Goal: Information Seeking & Learning: Find specific fact

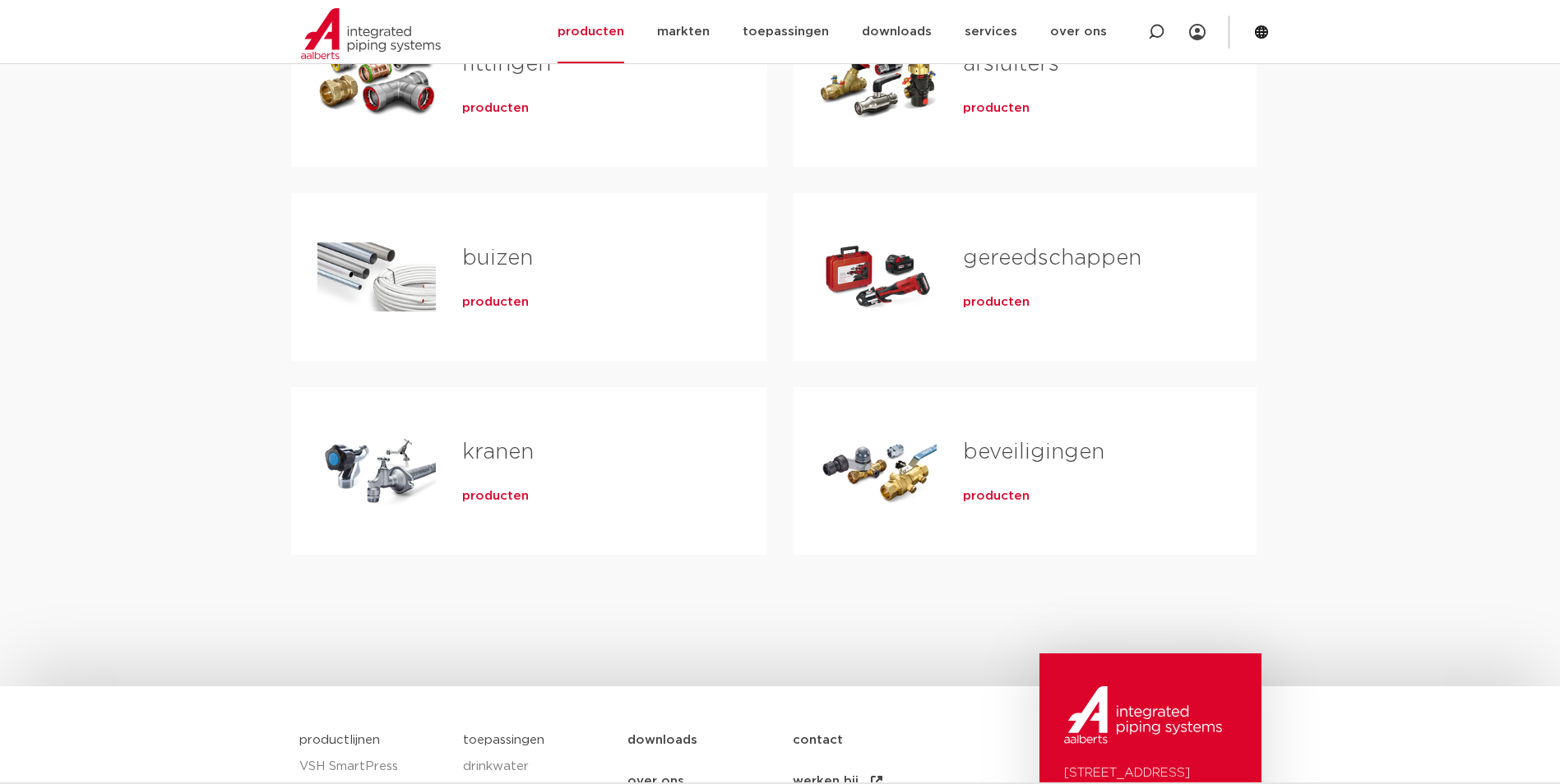
scroll to position [165, 0]
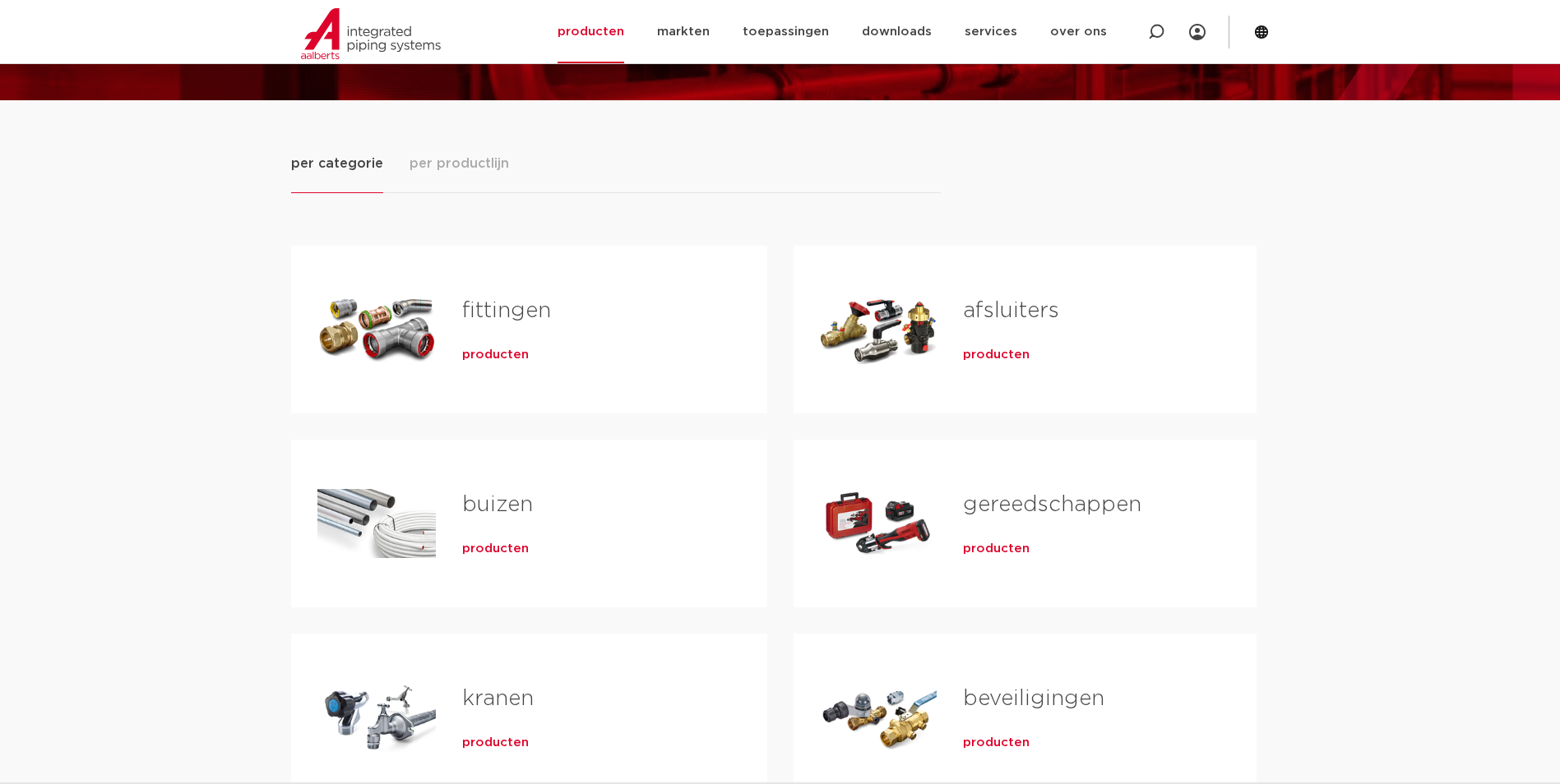
click at [1003, 308] on link "afsluiters" at bounding box center [1011, 311] width 96 height 22
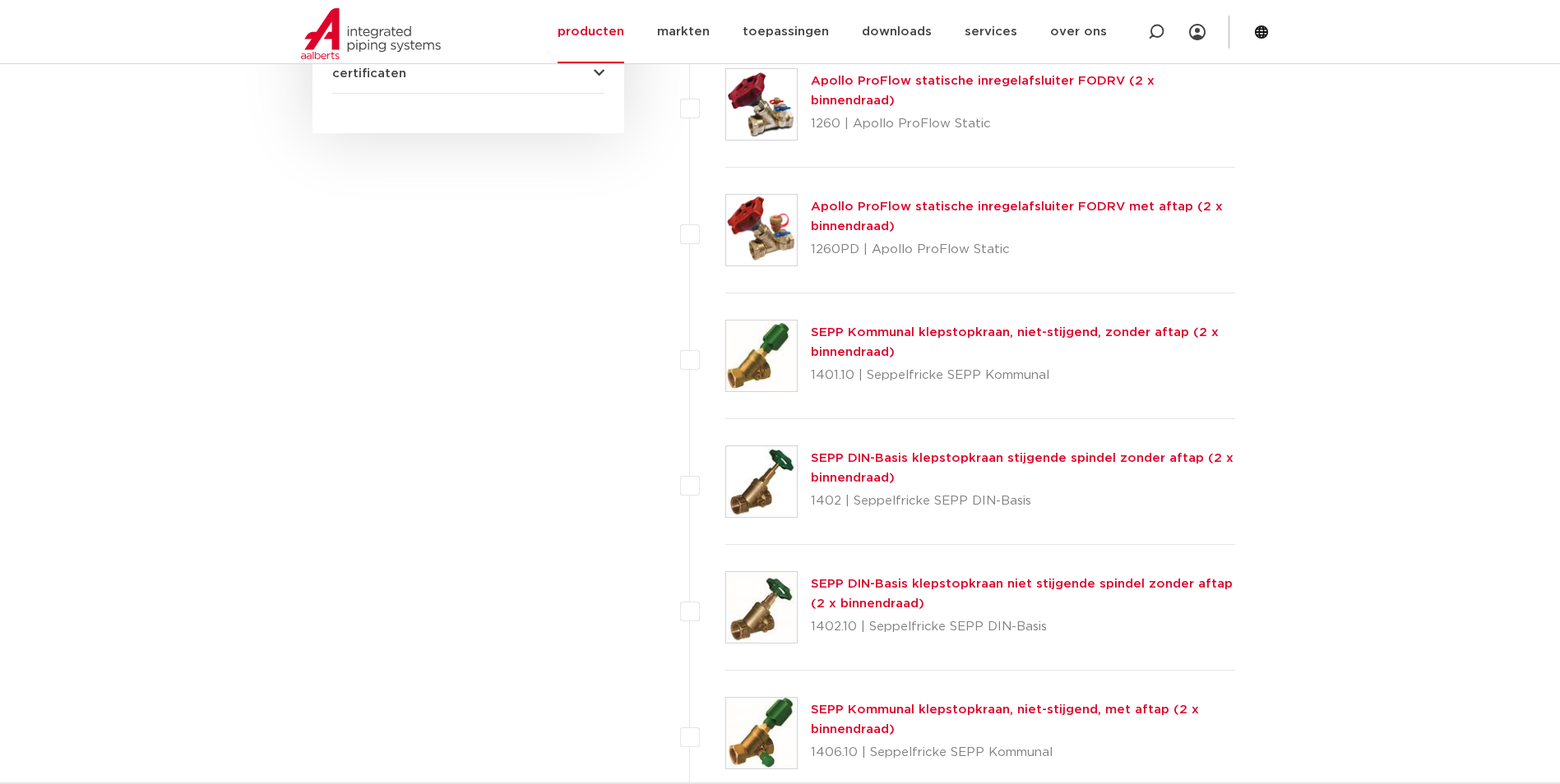
scroll to position [493, 0]
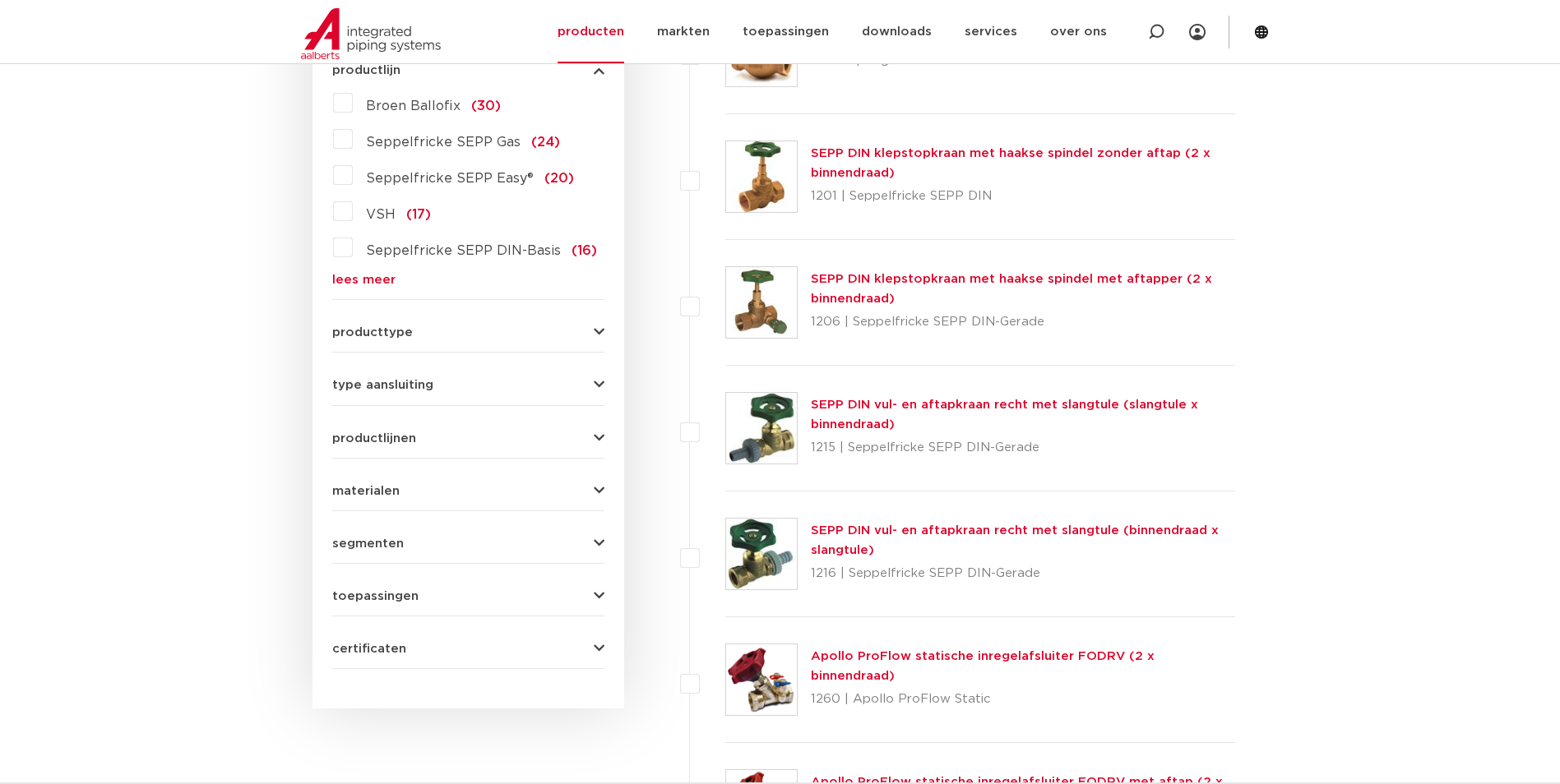
click at [599, 434] on icon "button" at bounding box center [599, 438] width 11 height 13
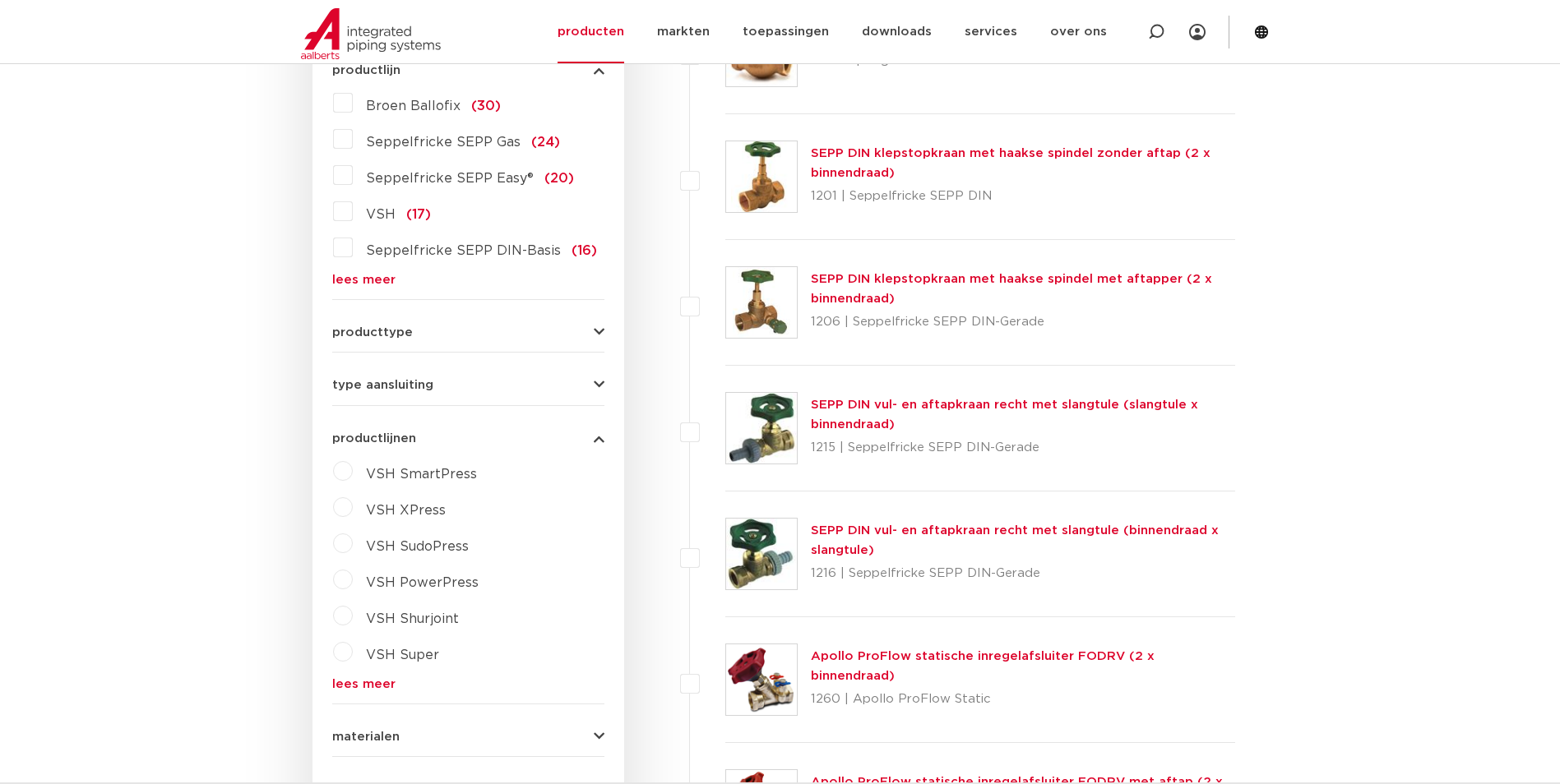
click at [385, 688] on link "lees meer" at bounding box center [468, 684] width 273 height 13
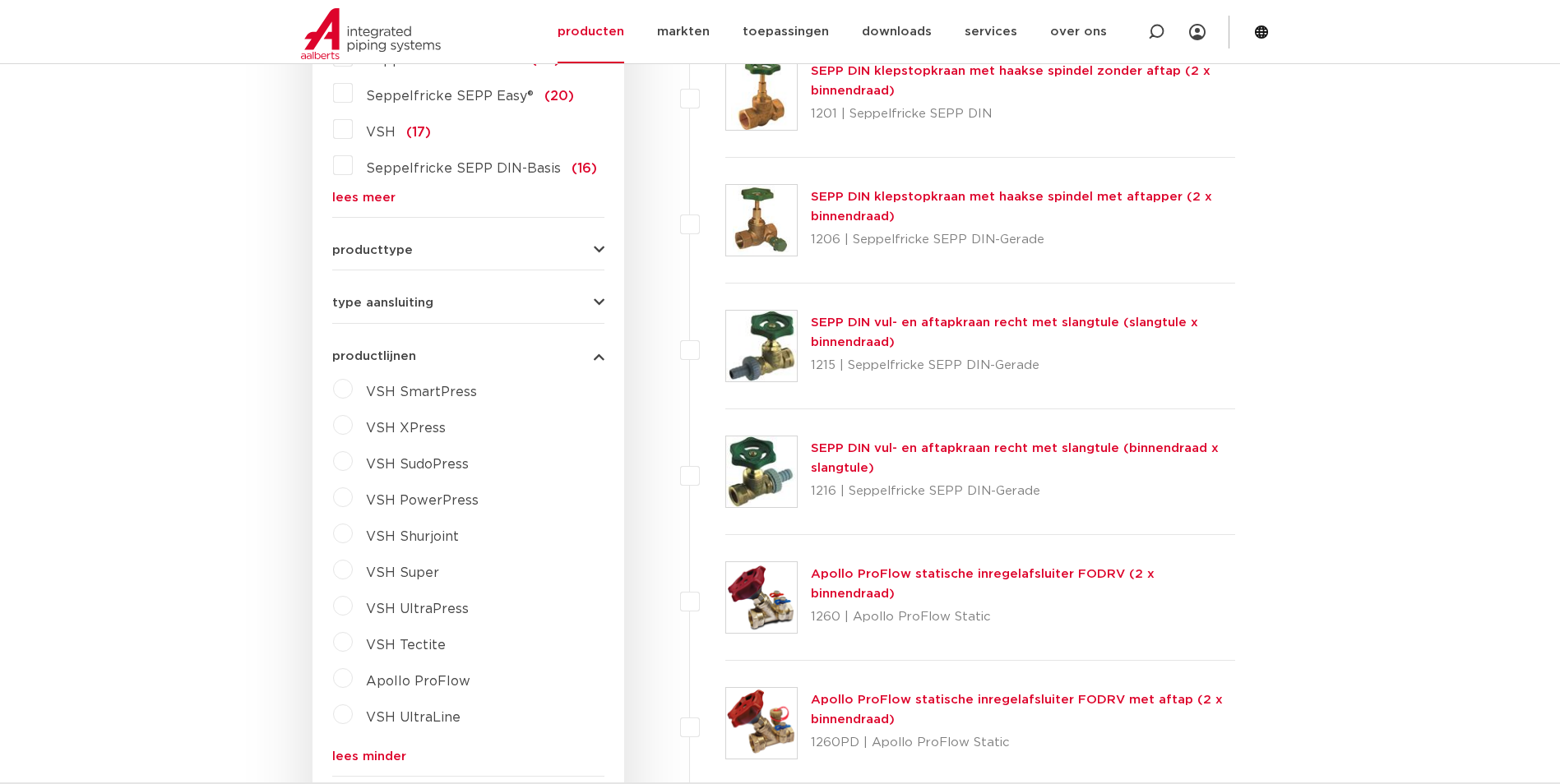
scroll to position [658, 0]
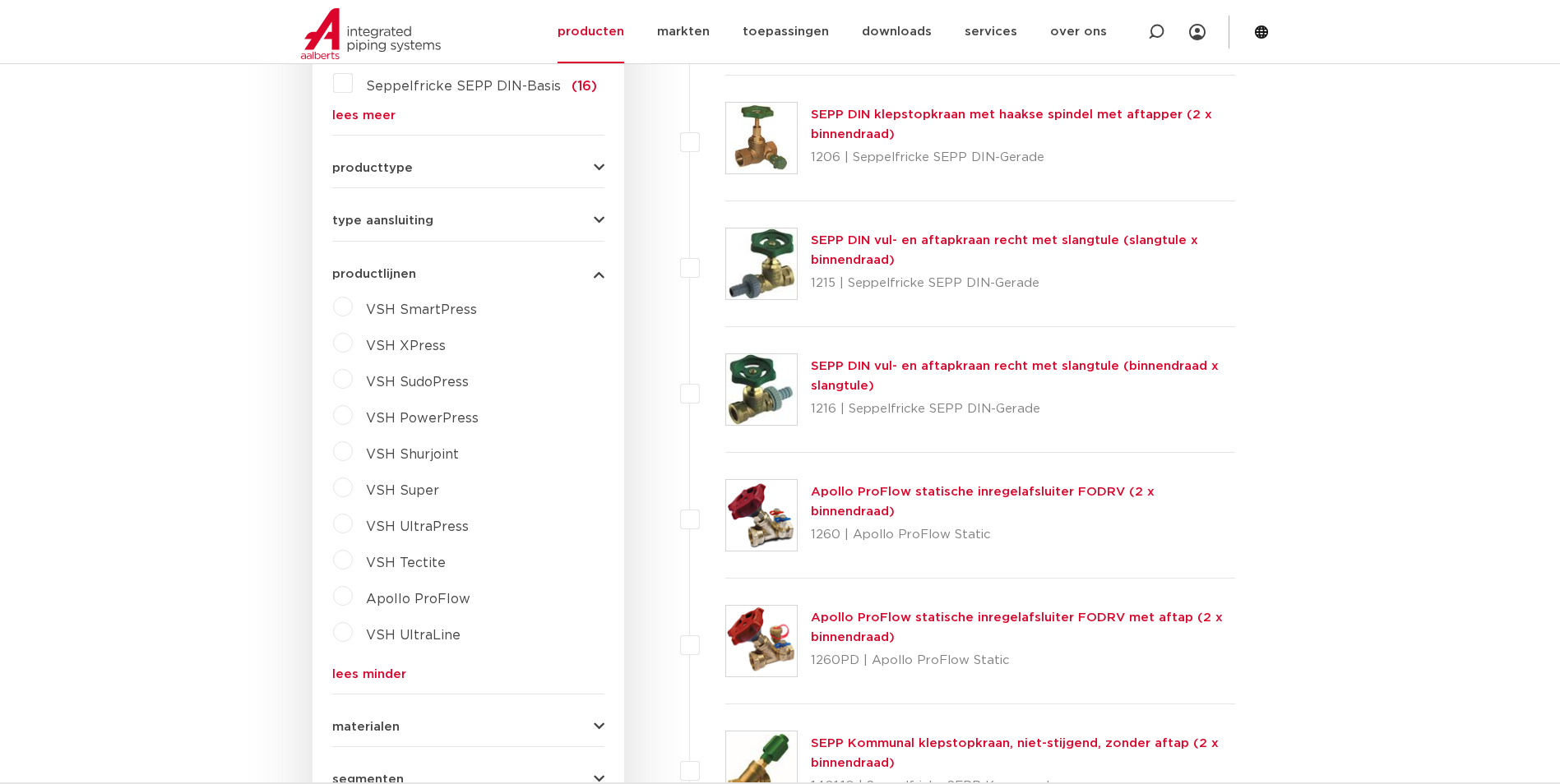
click at [453, 601] on span "Apollo ProFlow" at bounding box center [418, 599] width 105 height 13
click at [512, 634] on select "maak een keuze Apollo FullFlow Staalverzinkt kogelkraan Apollo ProFlow statisch…" at bounding box center [483, 638] width 234 height 37
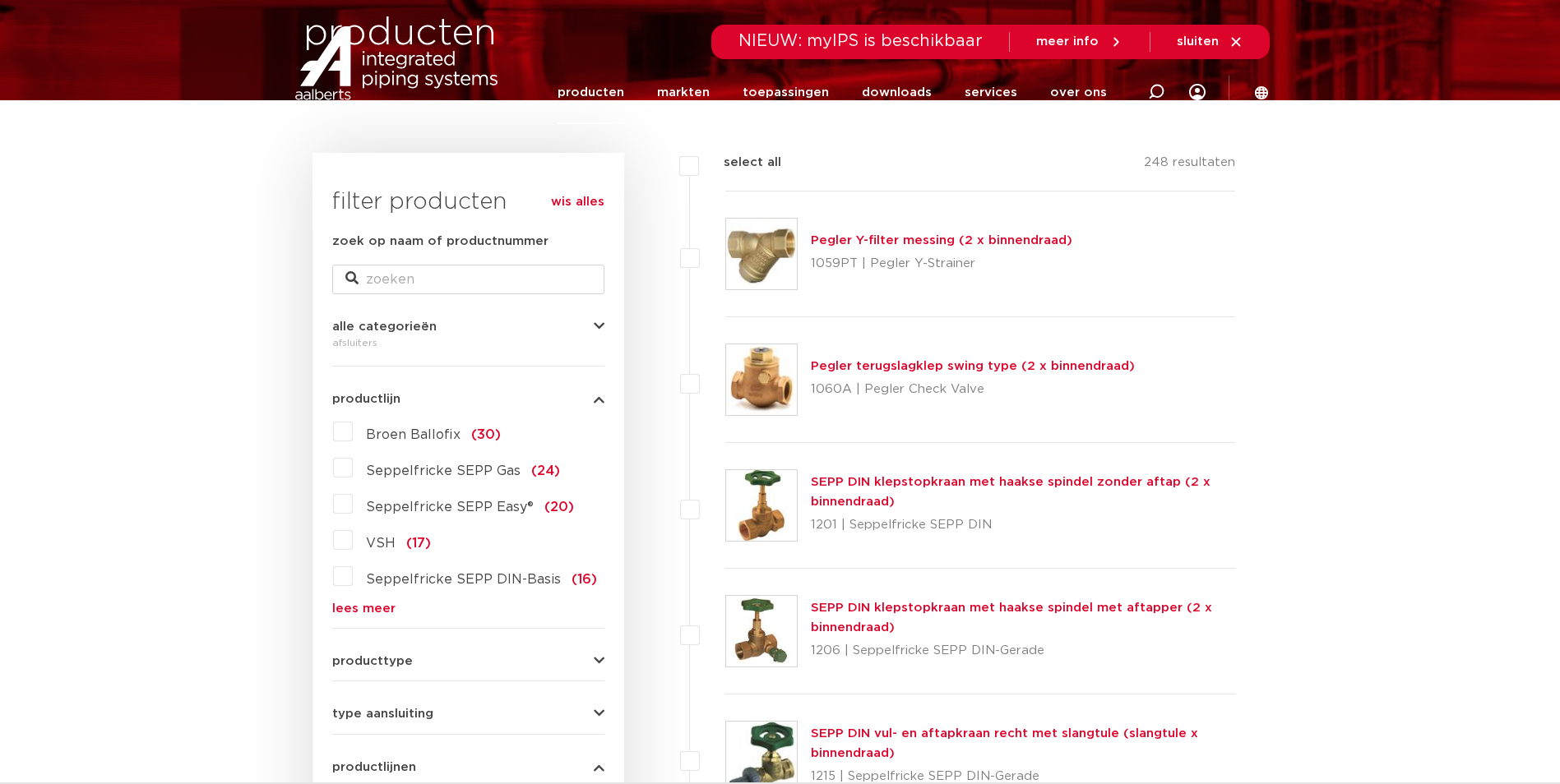
scroll to position [0, 0]
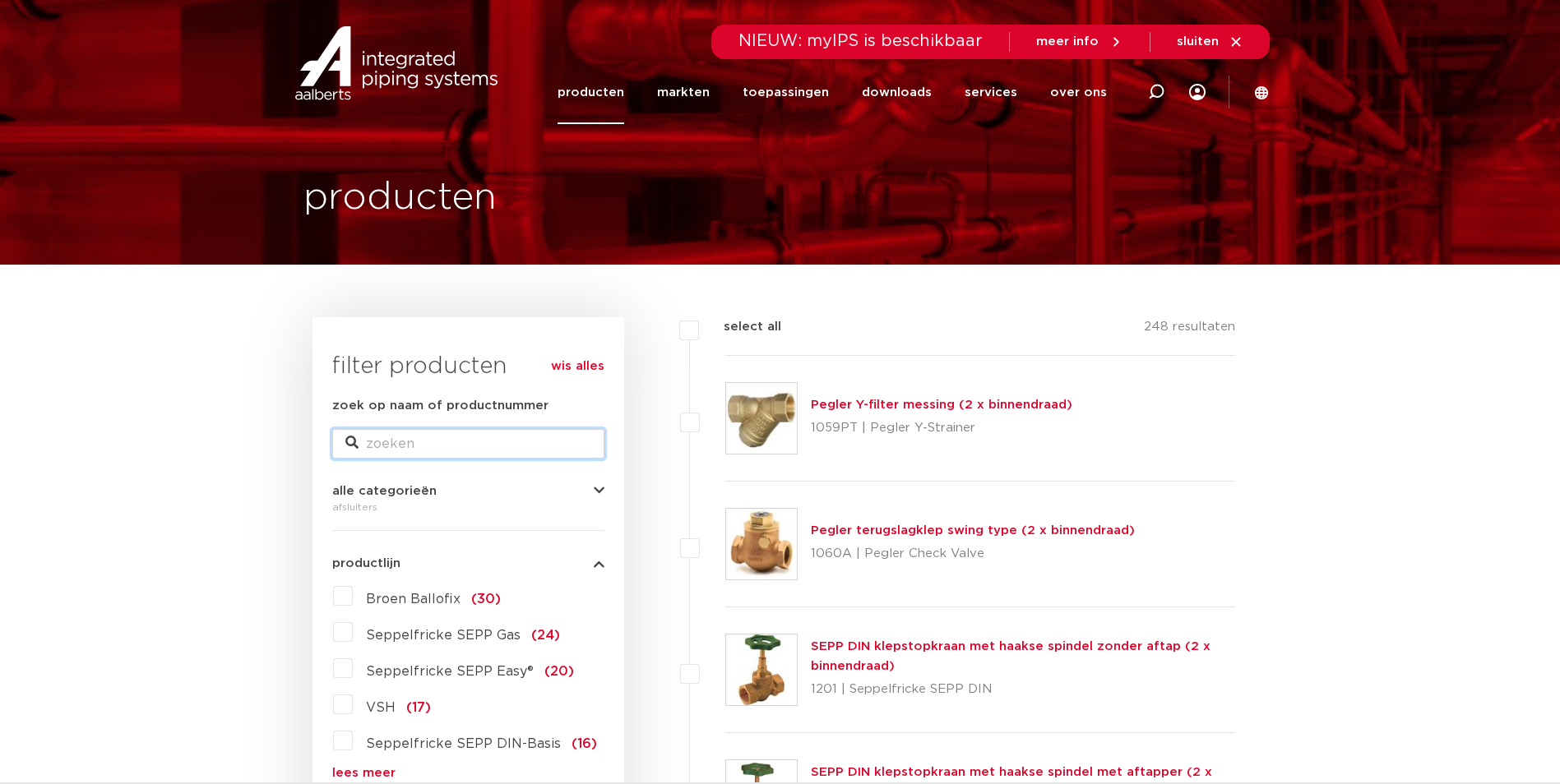
click at [418, 442] on input "zoek op naam of productnummer" at bounding box center [468, 443] width 273 height 29
paste input "123460745"
type input "123460745"
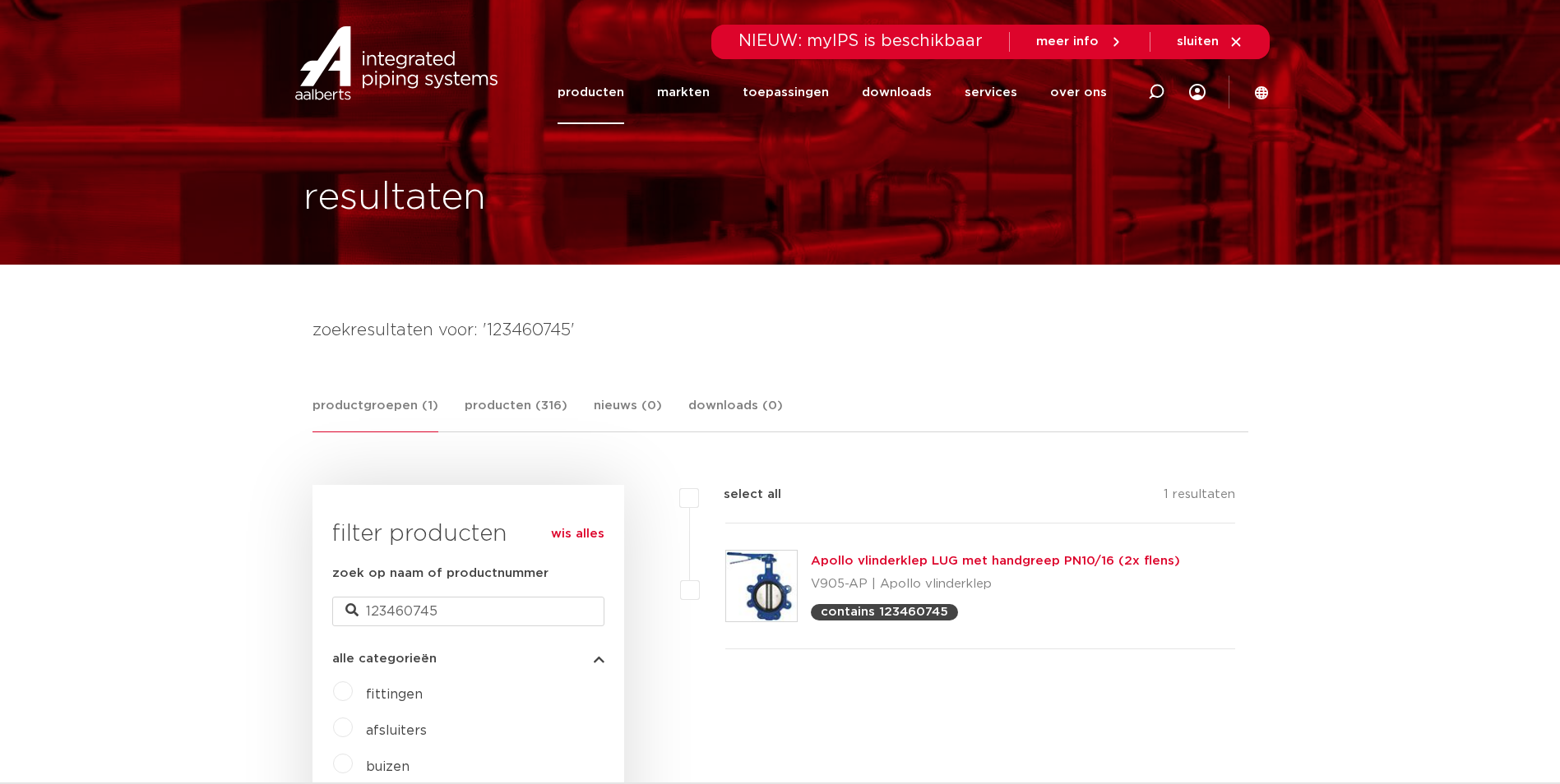
click at [947, 569] on div "Apollo vlinderklep LUG met handgreep PN10/16 (2x flens) V905-AP | Apollo vlinde…" at bounding box center [996, 586] width 370 height 69
click at [963, 565] on link "Apollo vlinderklep LUG met handgreep PN10/16 (2x flens)" at bounding box center [996, 561] width 370 height 13
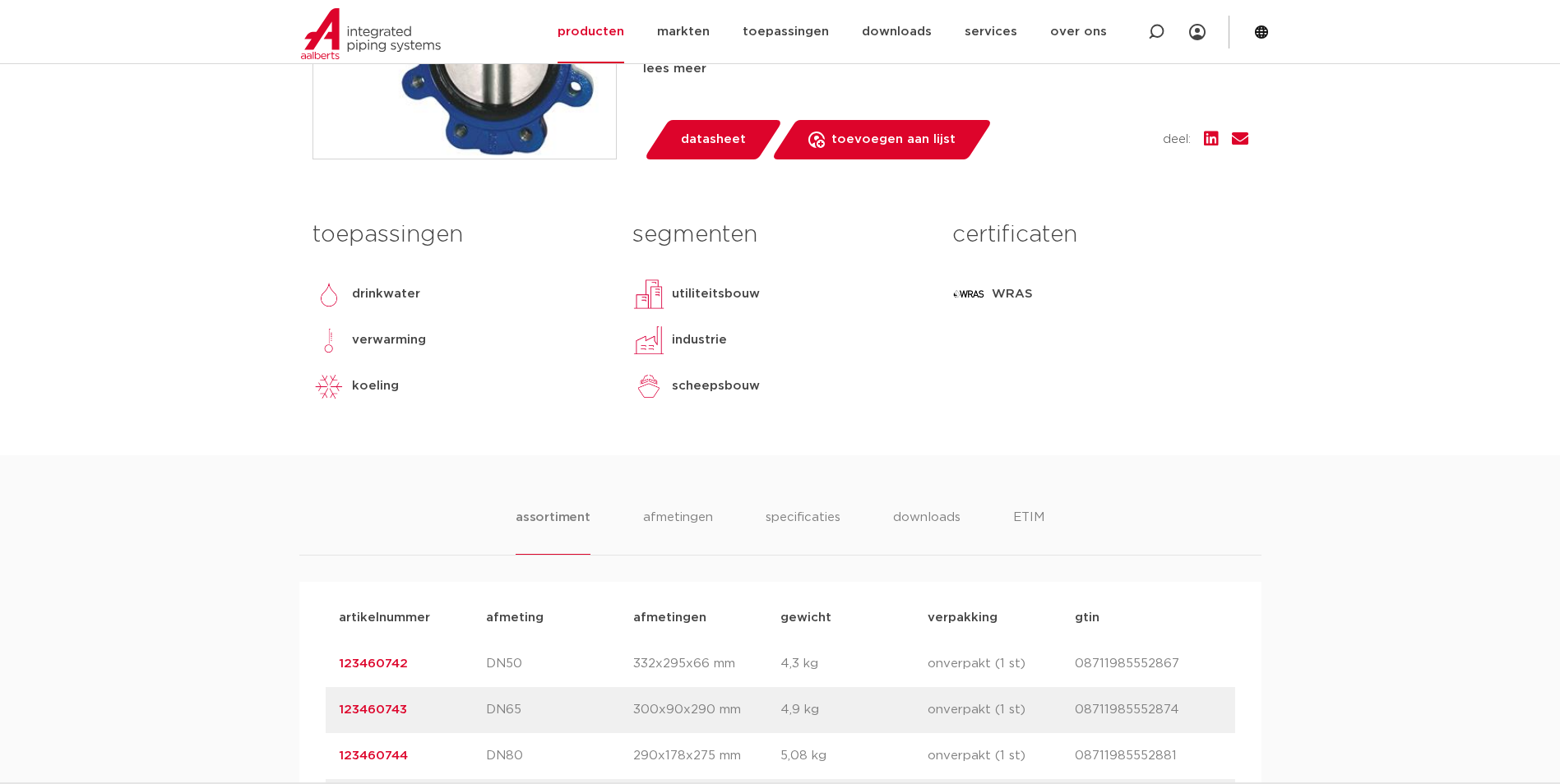
scroll to position [904, 0]
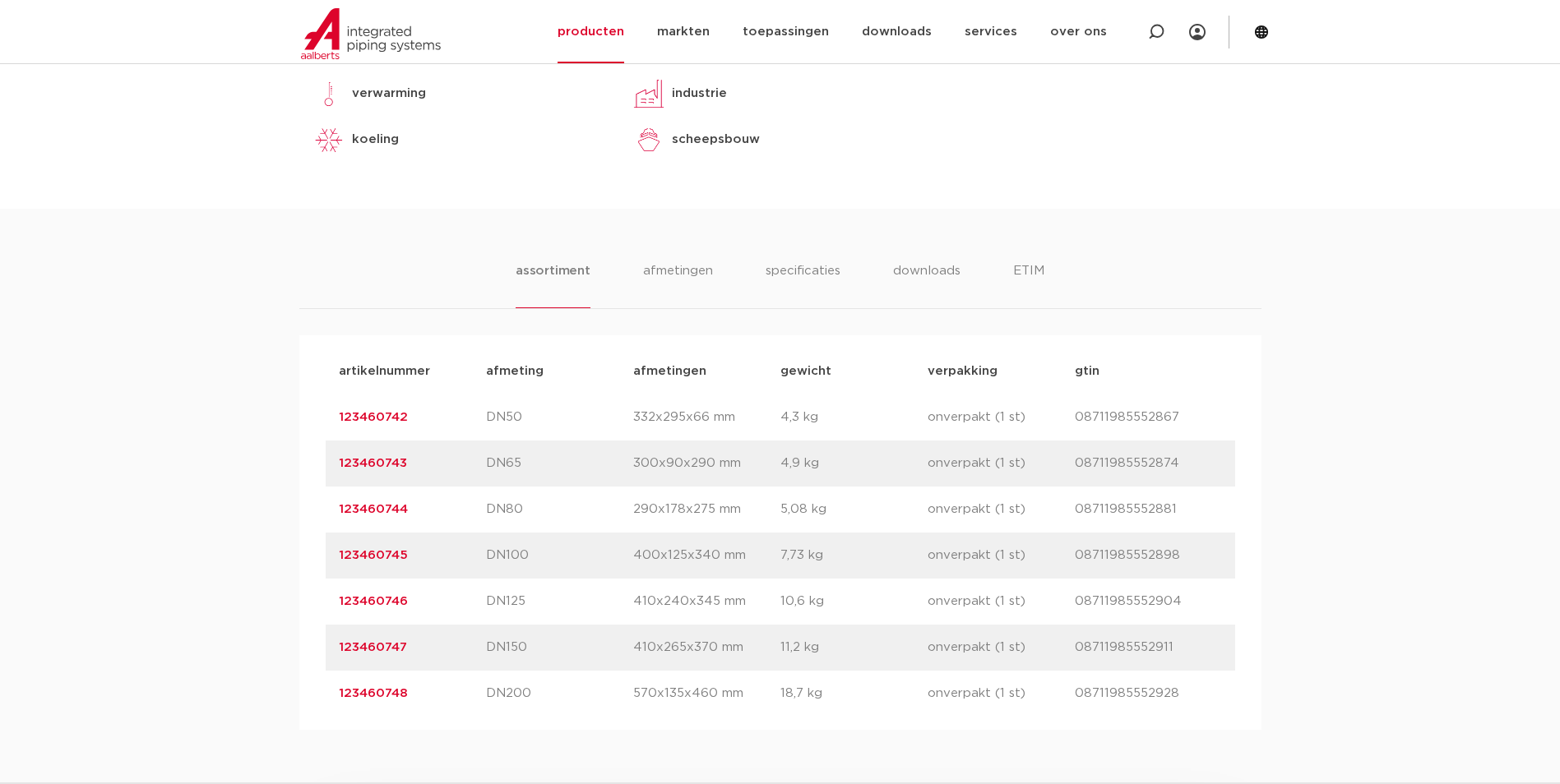
drag, startPoint x: 406, startPoint y: 418, endPoint x: 320, endPoint y: 430, distance: 86.8
click at [320, 430] on div "artikelnummer afmeting [GEOGRAPHIC_DATA] gewicht verpakking gtin artikelnummer …" at bounding box center [780, 532] width 962 height 395
copy link "123460742"
drag, startPoint x: 425, startPoint y: 465, endPoint x: 312, endPoint y: 466, distance: 113.0
click at [313, 466] on div "artikelnummer afmeting [GEOGRAPHIC_DATA] gewicht verpakking gtin artikelnummer …" at bounding box center [780, 532] width 962 height 395
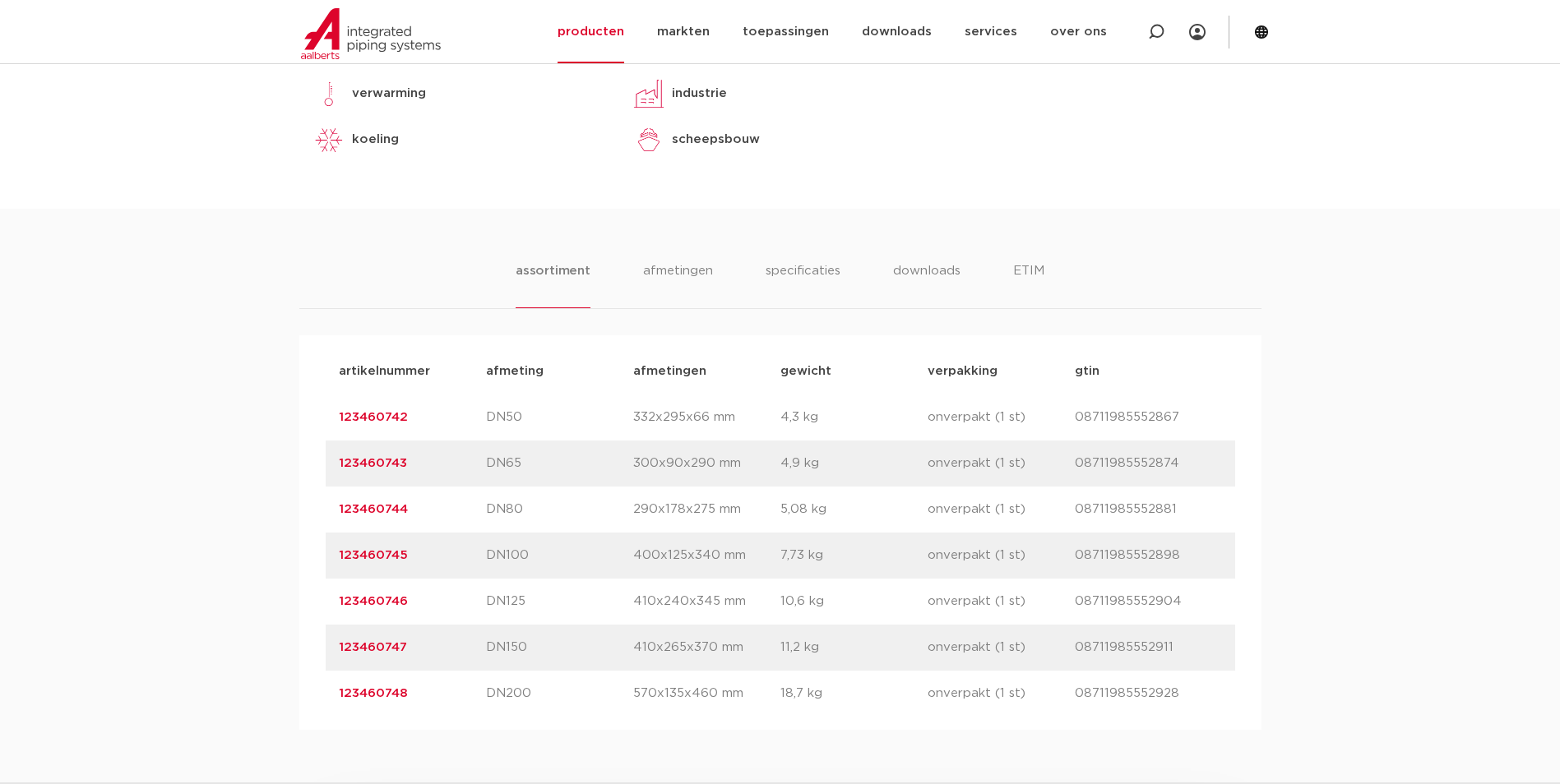
copy link "123460743"
drag, startPoint x: 442, startPoint y: 512, endPoint x: 285, endPoint y: 510, distance: 157.0
click at [285, 510] on div "assortiment [GEOGRAPHIC_DATA] specificaties downloads ETIM assortiment [GEOGRAP…" at bounding box center [780, 469] width 1560 height 521
copy link "123460744"
drag, startPoint x: 417, startPoint y: 556, endPoint x: 320, endPoint y: 557, distance: 97.0
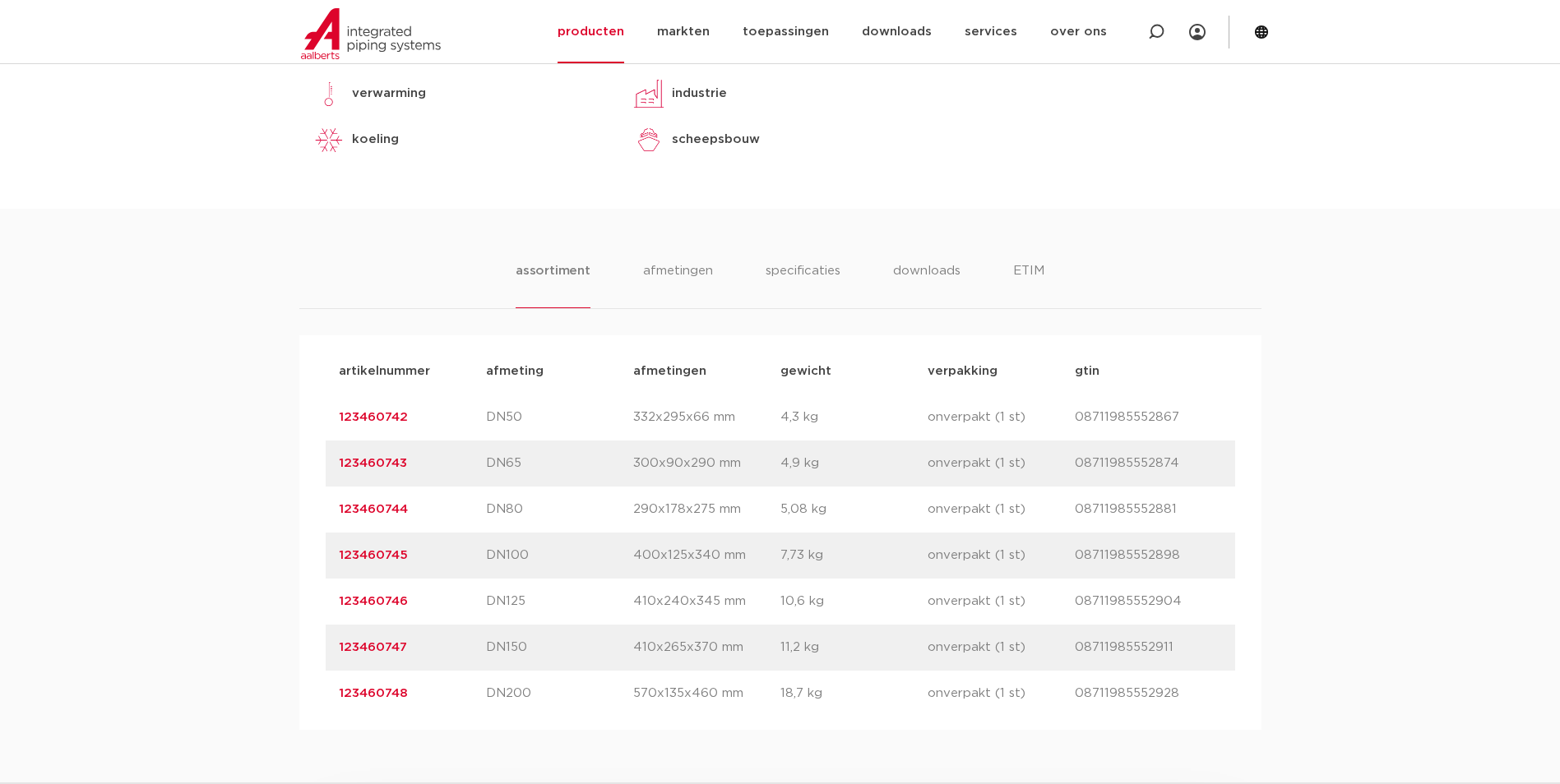
click at [320, 557] on div "artikelnummer afmeting [GEOGRAPHIC_DATA] gewicht verpakking gtin artikelnummer …" at bounding box center [780, 532] width 962 height 395
copy link "123460745"
drag, startPoint x: 425, startPoint y: 610, endPoint x: 339, endPoint y: 605, distance: 86.1
click at [339, 605] on p "123460746" at bounding box center [412, 602] width 147 height 20
copy link "123460746"
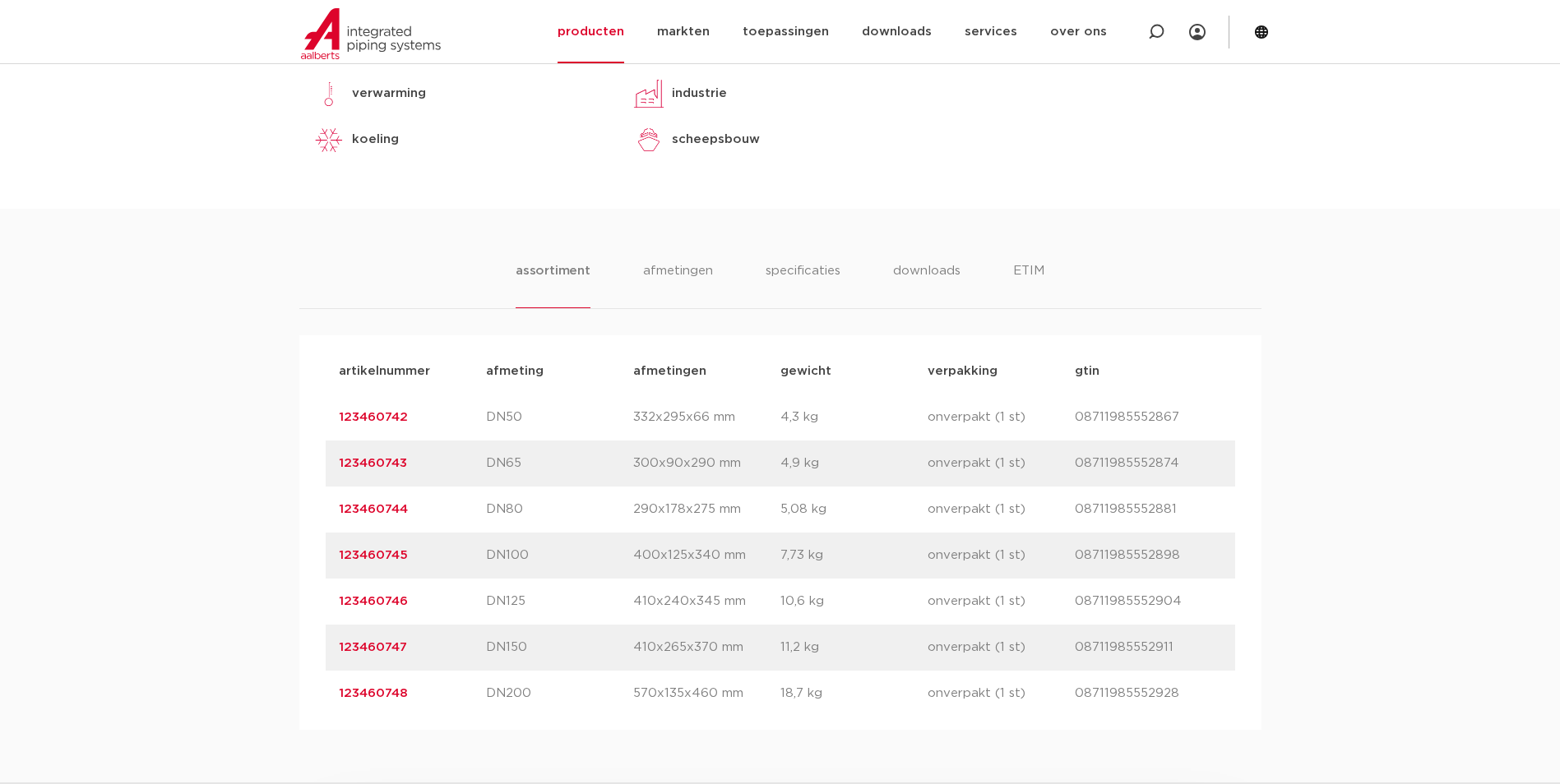
drag, startPoint x: 465, startPoint y: 652, endPoint x: 327, endPoint y: 656, distance: 138.1
click at [327, 656] on div "artikelnummer 123460747 afmeting DN150 [GEOGRAPHIC_DATA] 410x265x370 mm gewicht…" at bounding box center [780, 647] width 910 height 46
copy link "123460747"
drag, startPoint x: 432, startPoint y: 697, endPoint x: 331, endPoint y: 700, distance: 101.0
click at [331, 700] on div "artikelnummer 123460748 afmeting DN200 [GEOGRAPHIC_DATA] 570x135x460 mm gewicht…" at bounding box center [780, 693] width 910 height 46
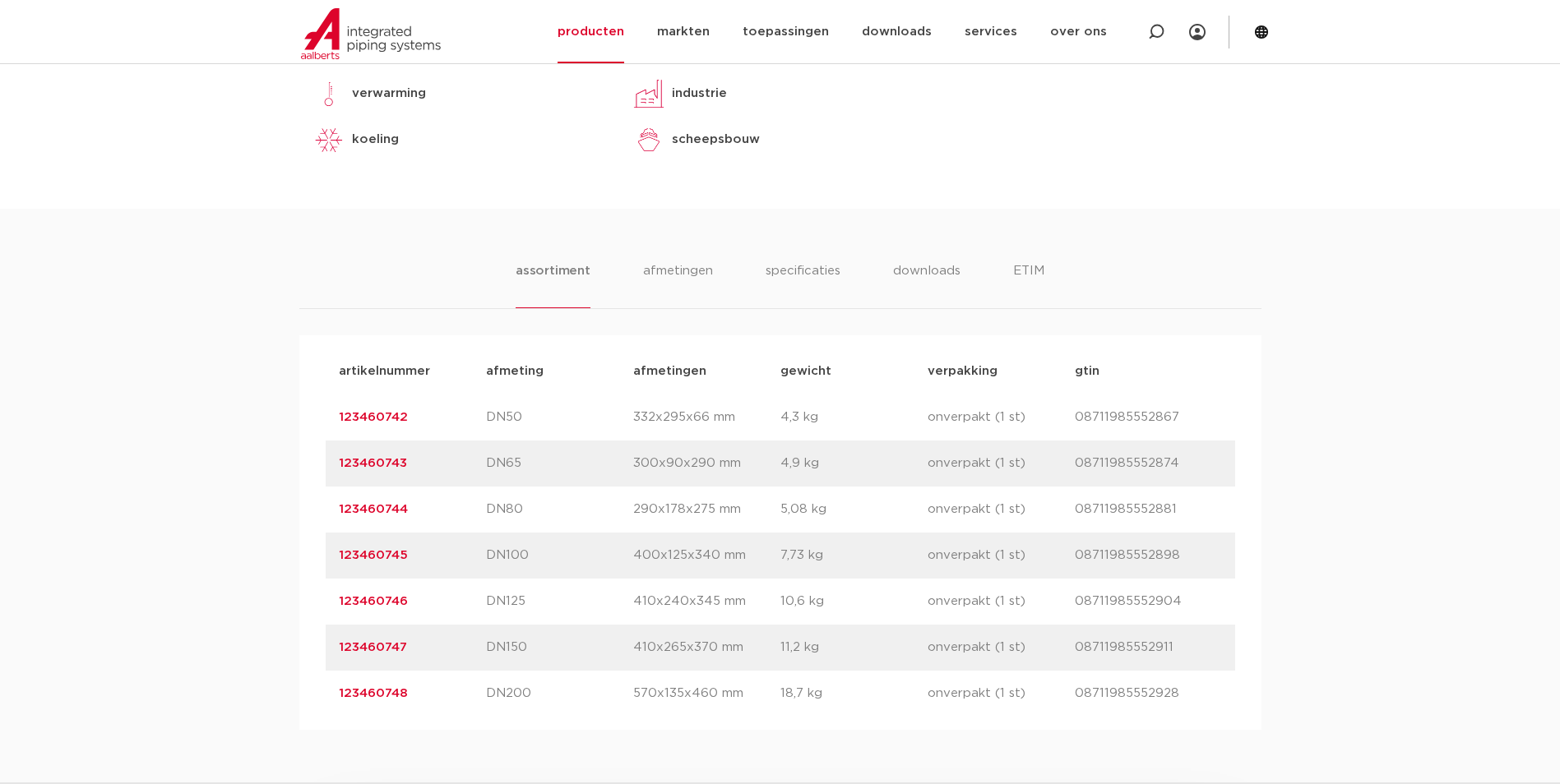
copy link "123460748"
